Goal: Task Accomplishment & Management: Manage account settings

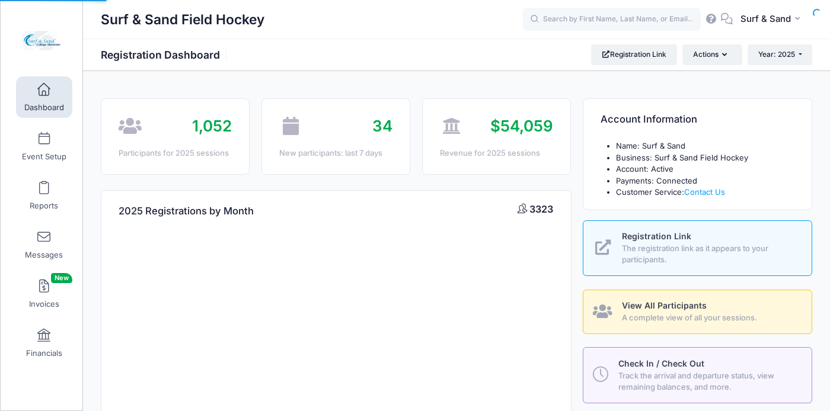
select select
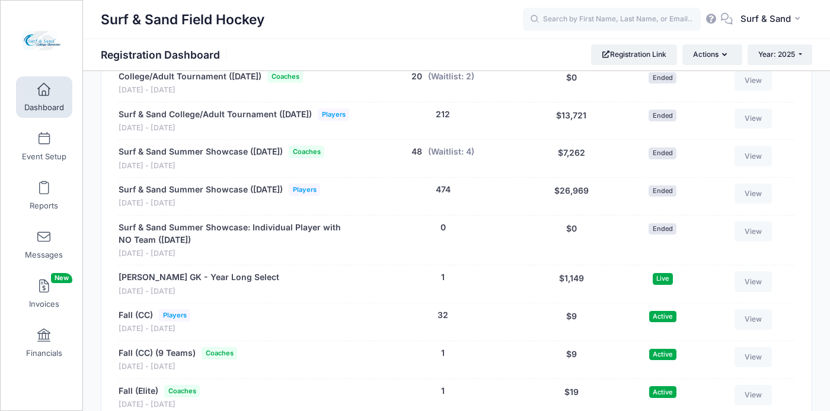
scroll to position [2464, 0]
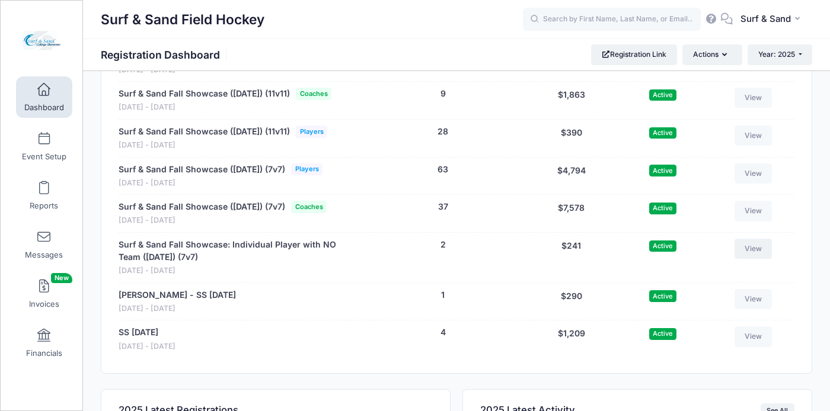
click at [748, 259] on link "View" at bounding box center [753, 249] width 38 height 20
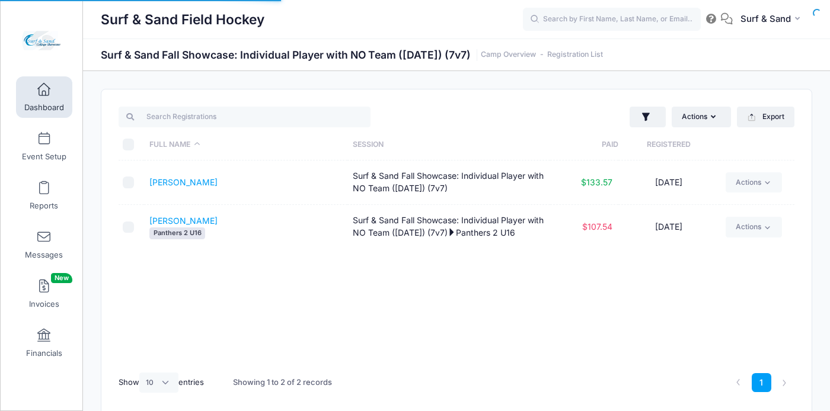
select select "10"
click at [180, 184] on link "[PERSON_NAME]" at bounding box center [183, 182] width 68 height 10
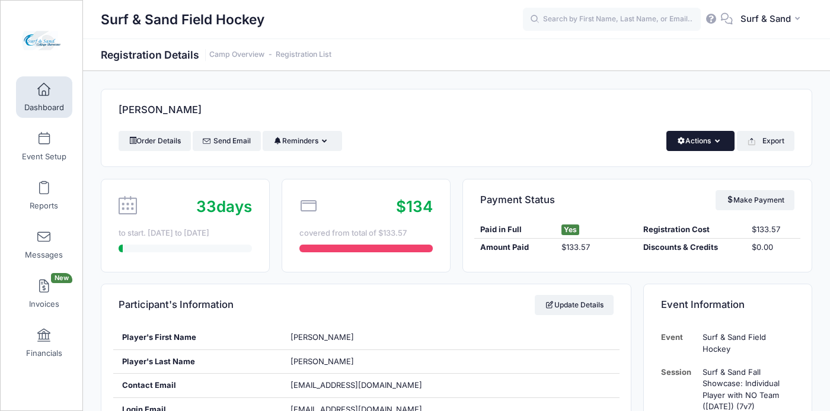
click at [717, 142] on icon "button" at bounding box center [719, 142] width 9 height 0
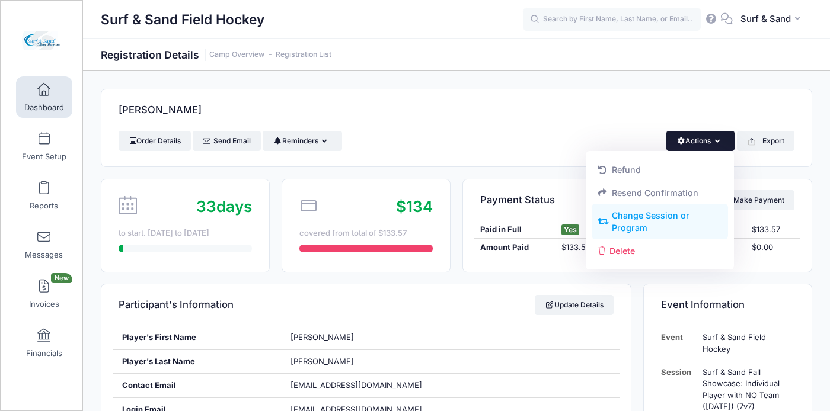
click at [632, 220] on link "Change Session or Program" at bounding box center [659, 222] width 137 height 36
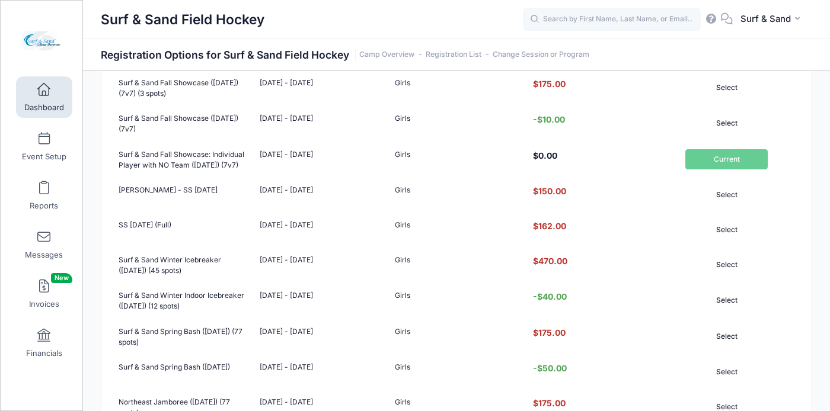
scroll to position [476, 0]
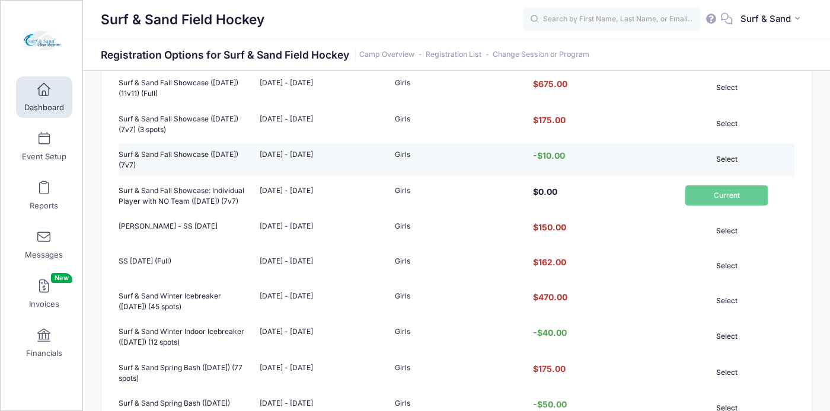
click at [732, 169] on button "Select" at bounding box center [726, 159] width 82 height 20
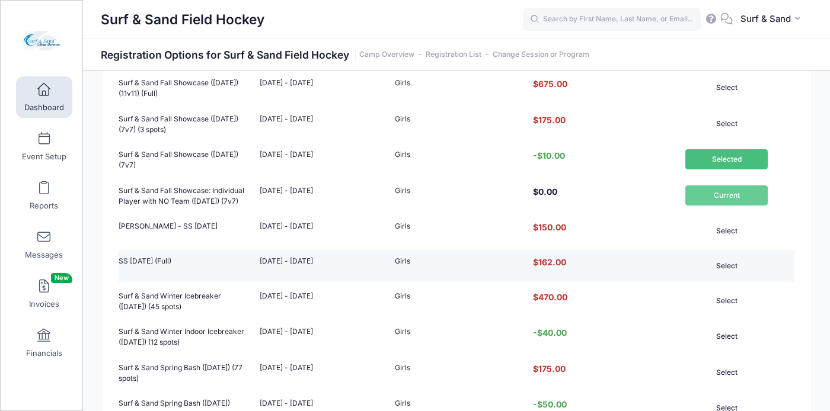
scroll to position [950, 0]
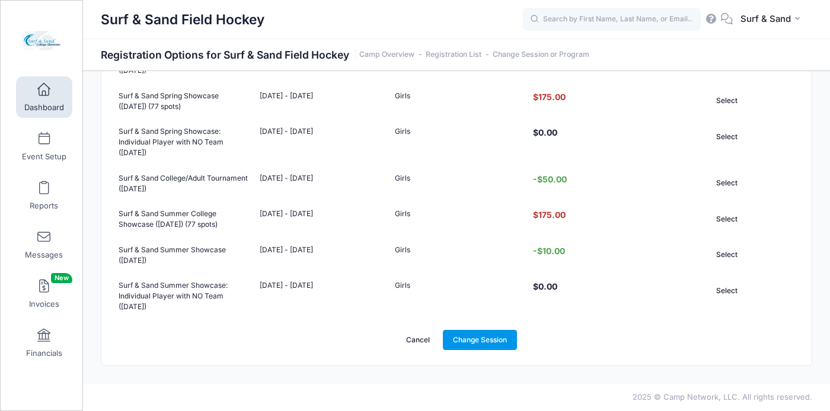
click at [478, 337] on link "Change Session" at bounding box center [480, 340] width 75 height 20
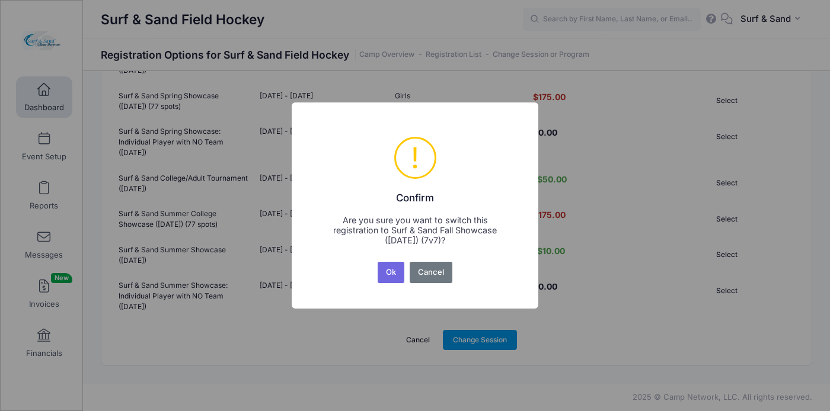
scroll to position [0, 0]
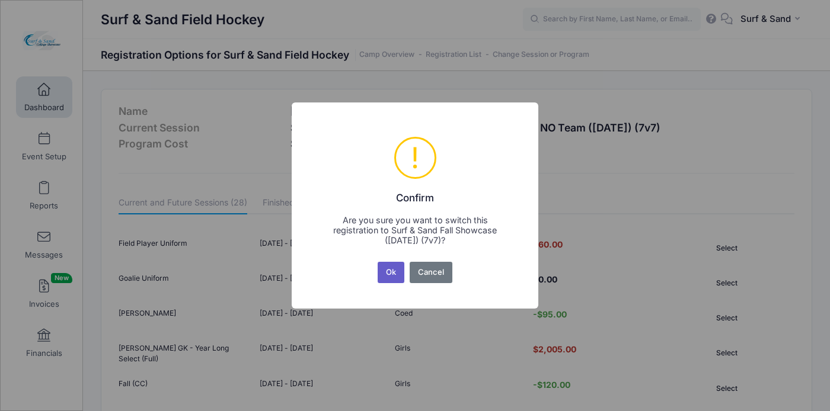
click at [395, 267] on button "Ok" at bounding box center [391, 272] width 27 height 21
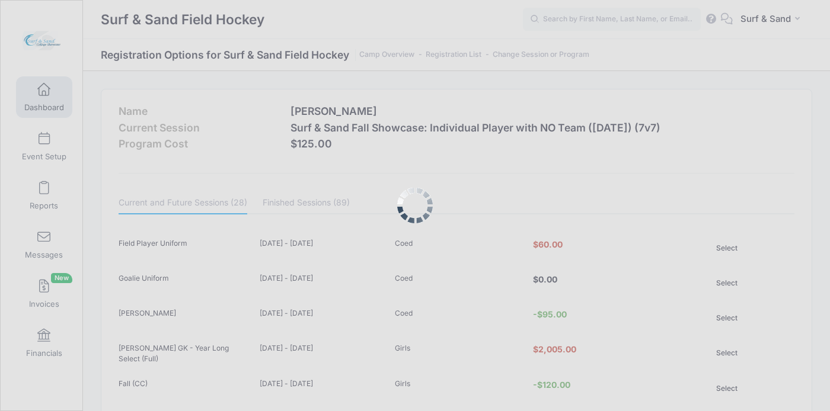
scroll to position [950, 0]
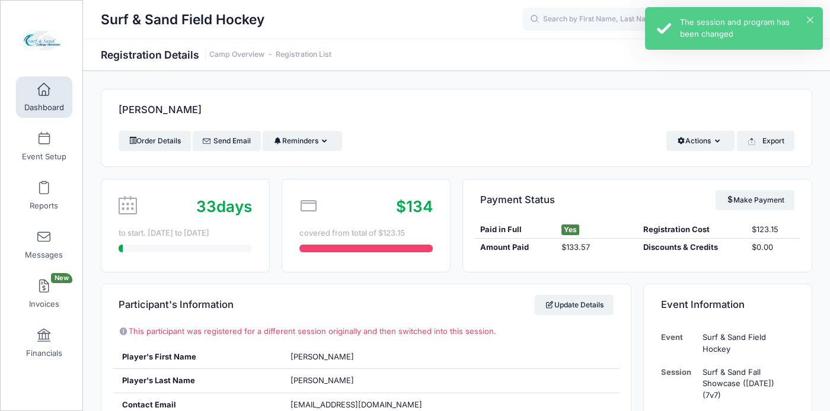
click at [810, 15] on div "× The session and program has been changed" at bounding box center [734, 28] width 178 height 43
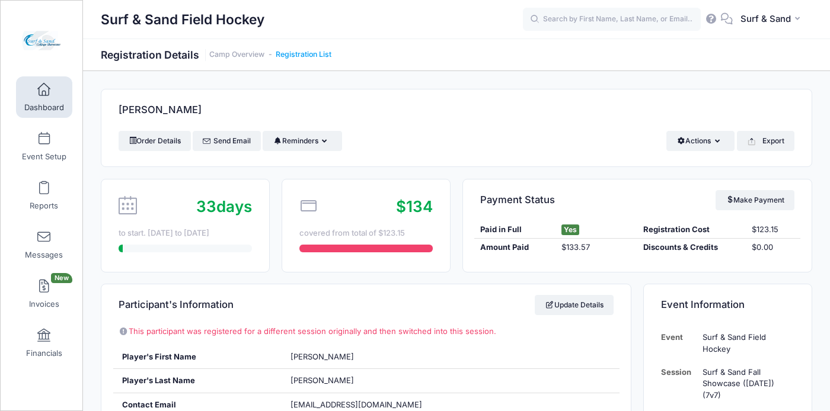
click at [311, 56] on link "Registration List" at bounding box center [304, 54] width 56 height 9
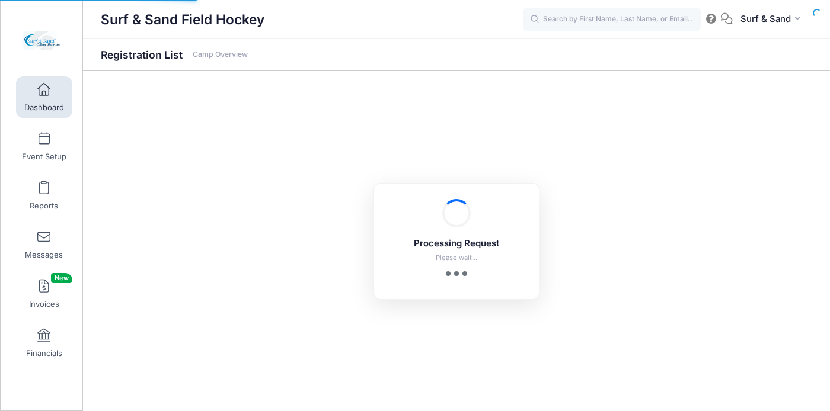
select select "10"
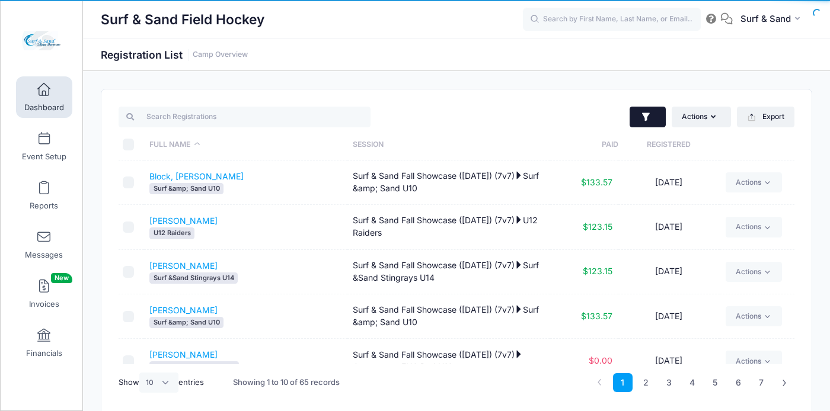
click at [650, 114] on icon "button" at bounding box center [646, 117] width 12 height 12
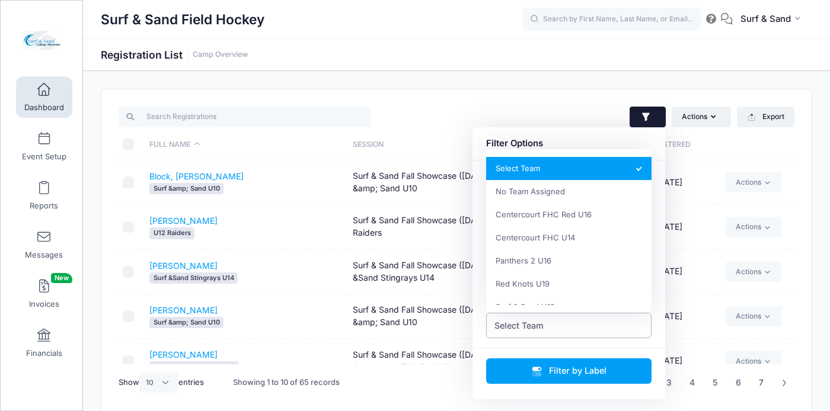
click at [570, 324] on span "Select Team" at bounding box center [569, 325] width 166 height 25
select select "0_cn-no-team"
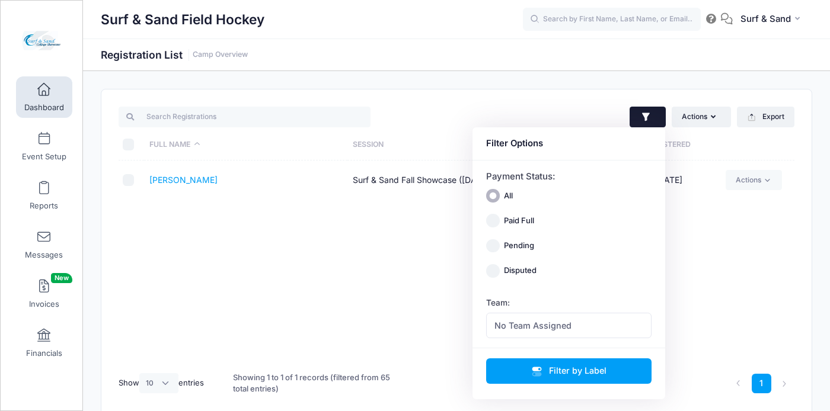
click at [252, 214] on div "Full Name Session Paid Registered Gerdes, Abigail Surf & Sand Fall Showcase (No…" at bounding box center [457, 263] width 676 height 204
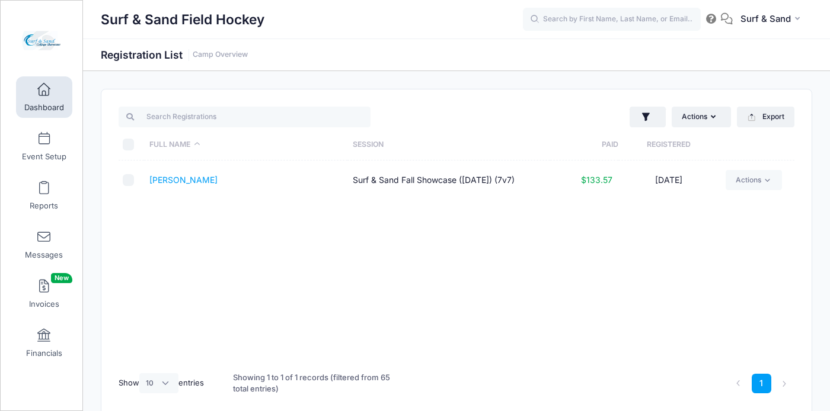
click at [199, 187] on td "[PERSON_NAME]" at bounding box center [245, 181] width 203 height 40
click at [199, 182] on link "[PERSON_NAME]" at bounding box center [183, 180] width 68 height 10
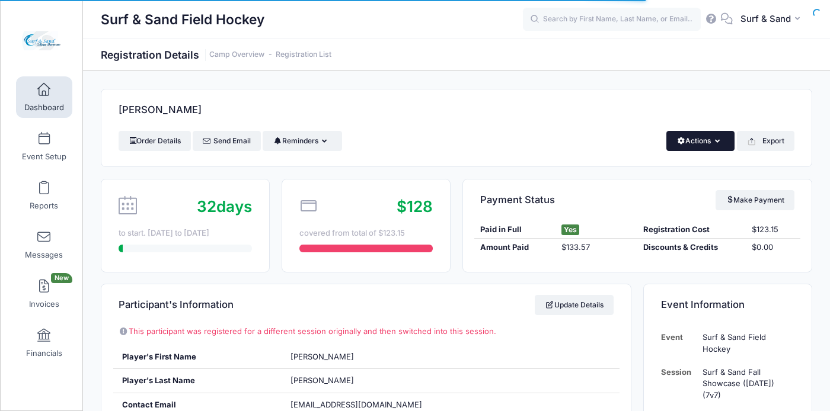
click at [706, 143] on button "Actions" at bounding box center [700, 141] width 68 height 20
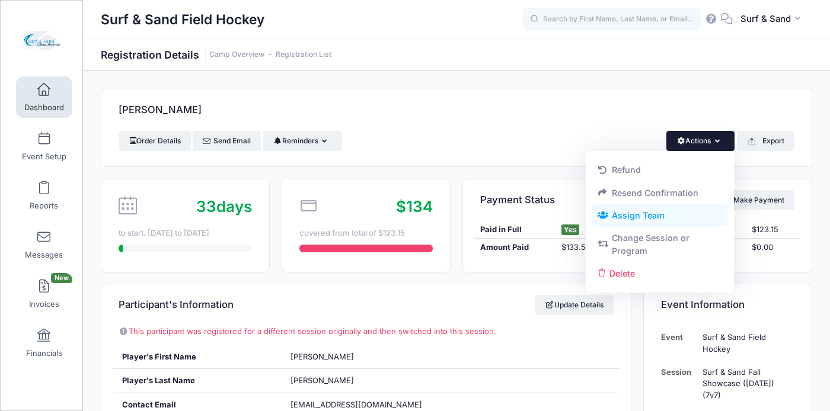
click at [653, 220] on link "Assign Team" at bounding box center [659, 215] width 137 height 23
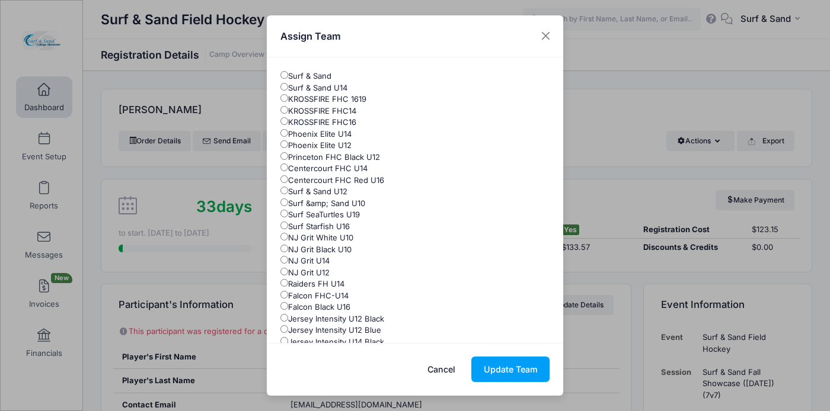
click at [340, 216] on label "Surf SeaTurtles U19" at bounding box center [319, 215] width 79 height 12
click at [288, 216] on input "Surf SeaTurtles U19" at bounding box center [284, 214] width 8 height 8
radio input "true"
click at [513, 359] on button "Update Team" at bounding box center [510, 369] width 78 height 25
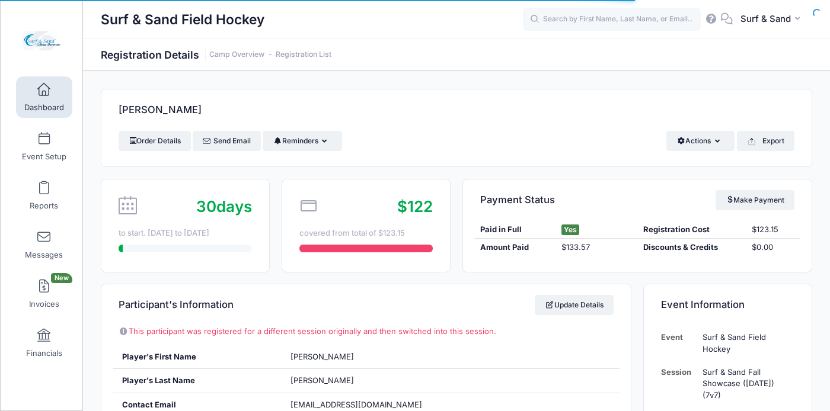
click at [312, 52] on link "Registration List" at bounding box center [304, 54] width 56 height 9
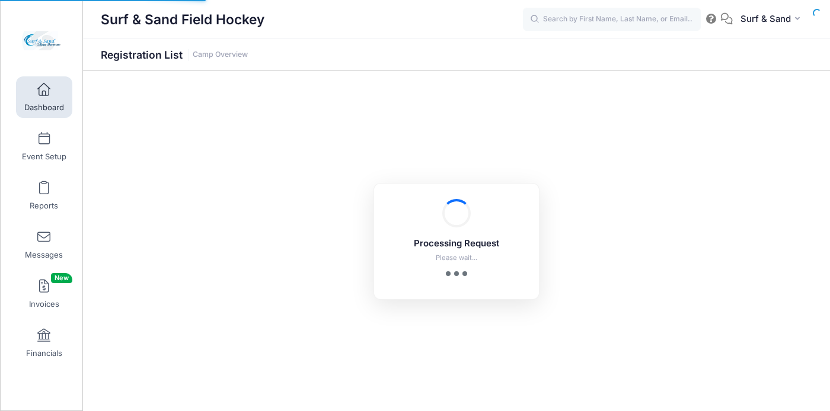
select select "10"
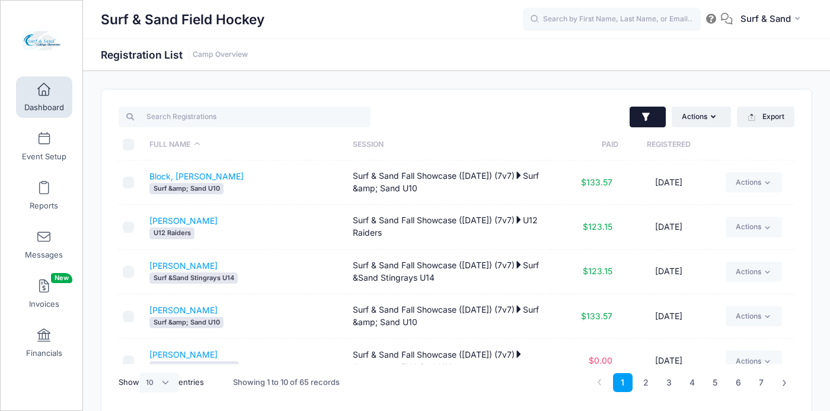
click at [650, 123] on button "button" at bounding box center [647, 117] width 36 height 21
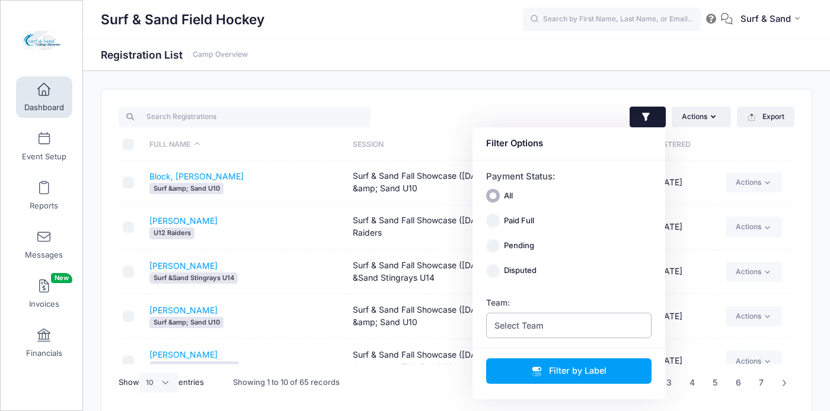
click at [564, 325] on span "Select Team" at bounding box center [569, 325] width 166 height 25
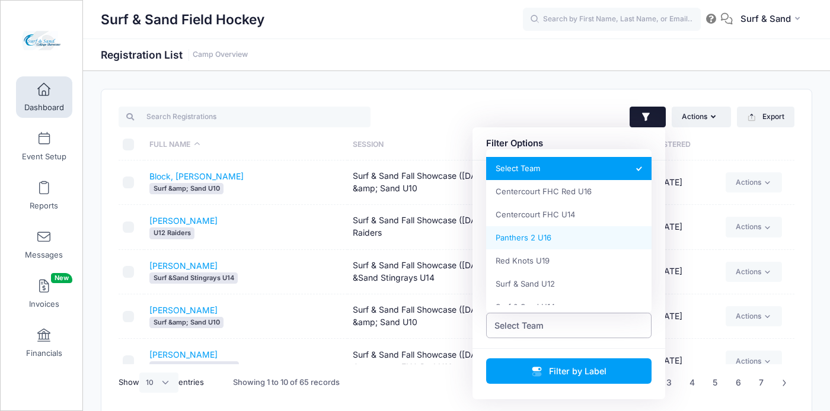
scroll to position [129, 0]
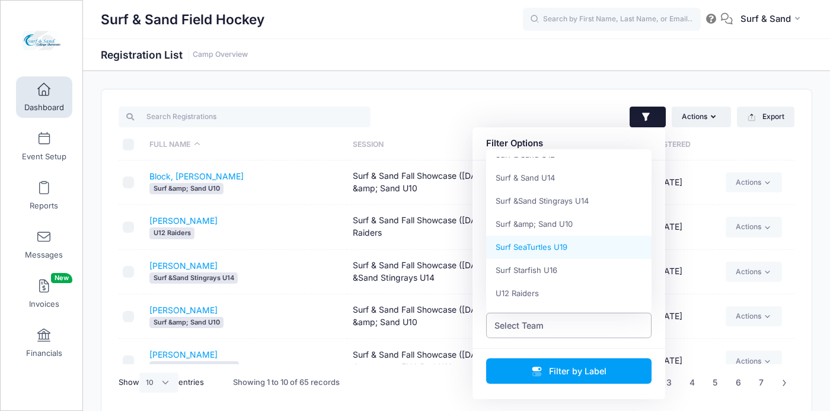
select select "Surf SeaTurtles U19"
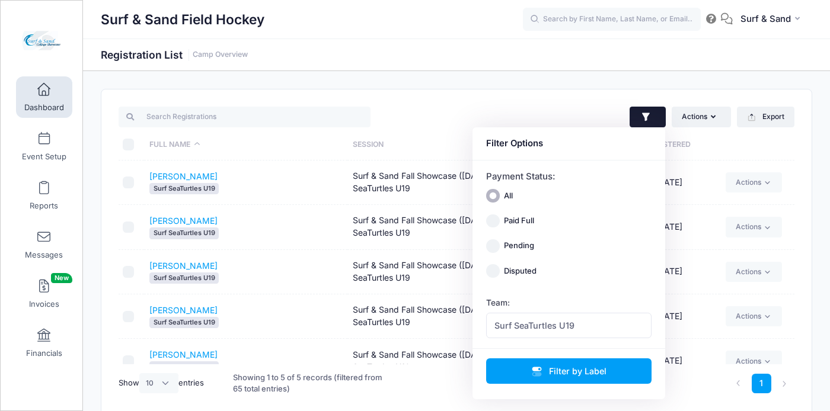
click at [315, 314] on td "[PERSON_NAME] Surf SeaTurtles U19" at bounding box center [245, 317] width 203 height 44
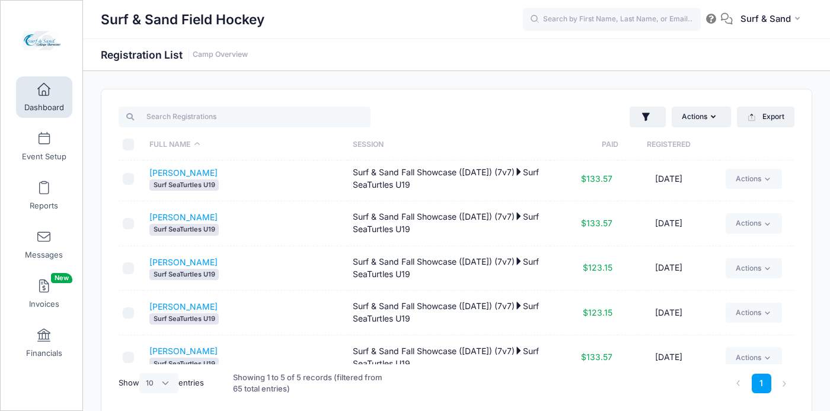
scroll to position [19, 0]
